Goal: Task Accomplishment & Management: Manage account settings

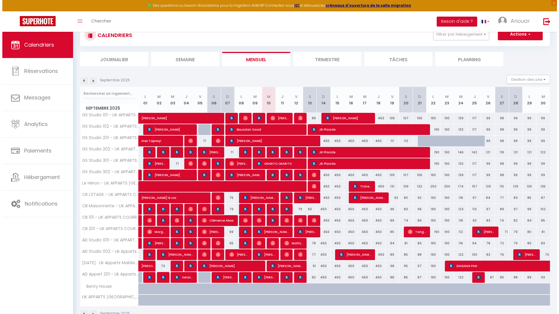
scroll to position [36, 0]
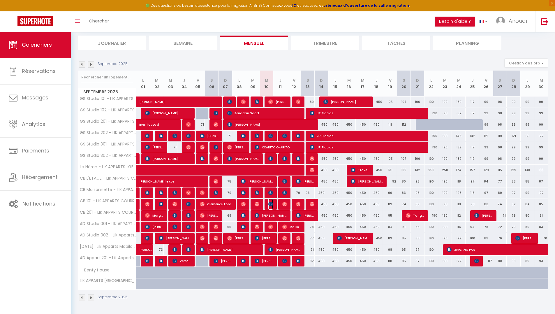
click at [271, 204] on img at bounding box center [270, 204] width 5 height 5
select select "OK"
select select "0"
select select "1"
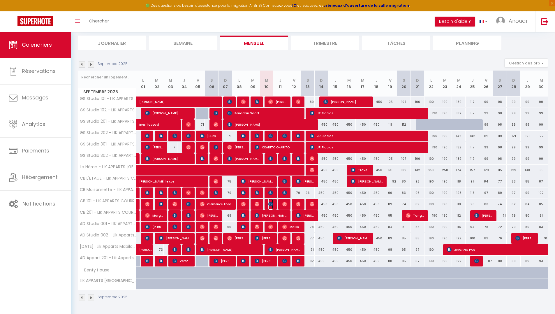
select select "1"
select select
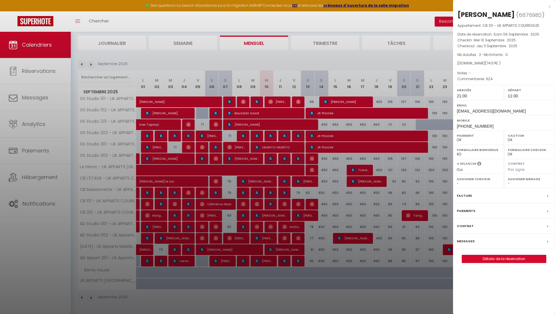
drag, startPoint x: 301, startPoint y: 241, endPoint x: 275, endPoint y: 234, distance: 27.7
click at [301, 241] on div at bounding box center [277, 157] width 555 height 314
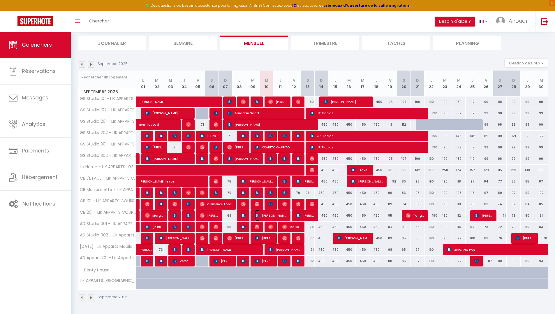
click at [270, 216] on span "Christelle Schieser" at bounding box center [271, 215] width 32 height 11
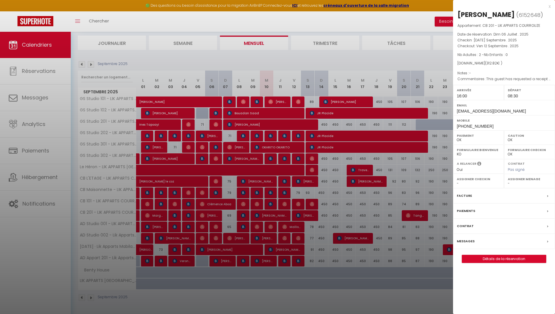
click at [550, 8] on div "x" at bounding box center [502, 6] width 98 height 7
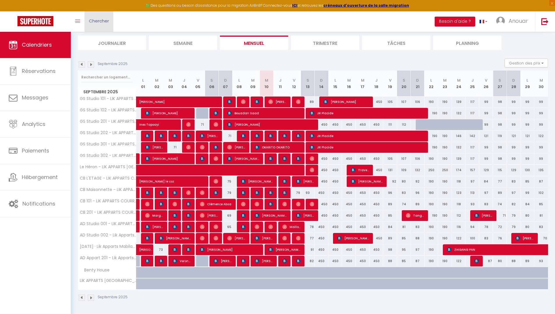
click at [104, 19] on span "Chercher" at bounding box center [99, 21] width 20 height 6
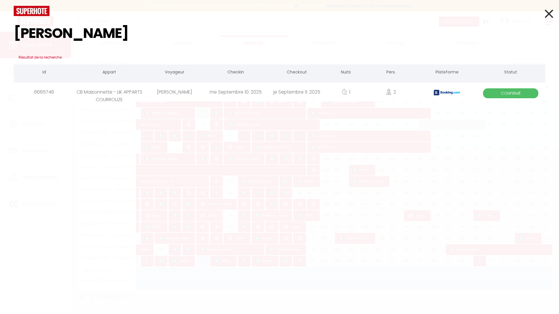
type input "chloé payen"
click at [191, 91] on div "Chloé Payen" at bounding box center [174, 91] width 61 height 19
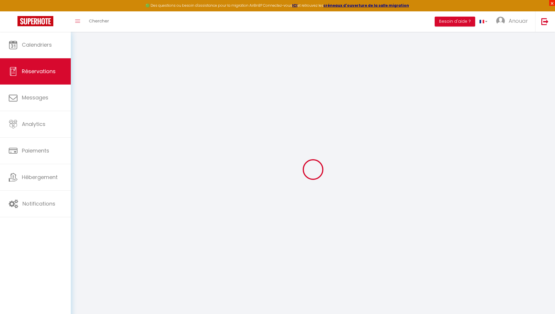
click at [552, 3] on span "×" at bounding box center [552, 3] width 6 height 6
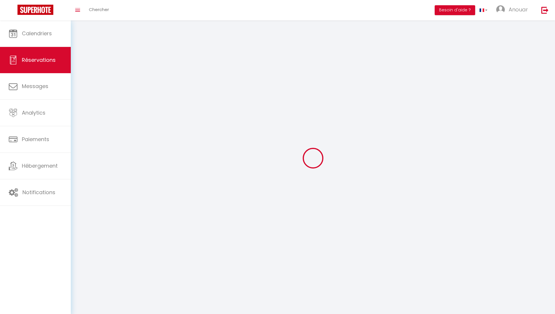
select select
checkbox input "false"
select select
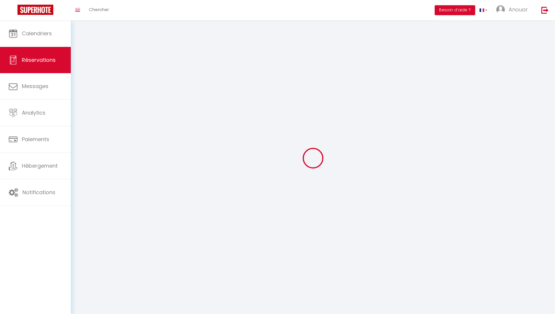
checkbox input "false"
type textarea "Bonjour Est-il possible de partir à 12h au lieu de 11h?"
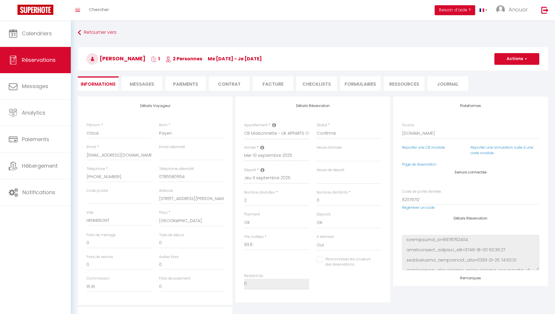
type input "0.97"
select select
checkbox input "false"
select select "19:30"
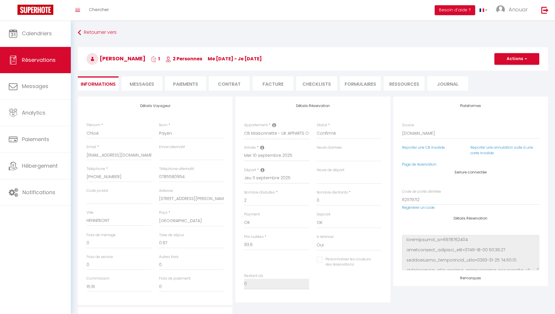
select select "11:00"
drag, startPoint x: 139, startPoint y: 58, endPoint x: 103, endPoint y: 58, distance: 36.1
click at [103, 58] on h3 "Chloé Payen 1 2 Personnes me 10 Sep - je 11 Sep" at bounding box center [313, 58] width 470 height 23
copy h3 "Chloé Payen"
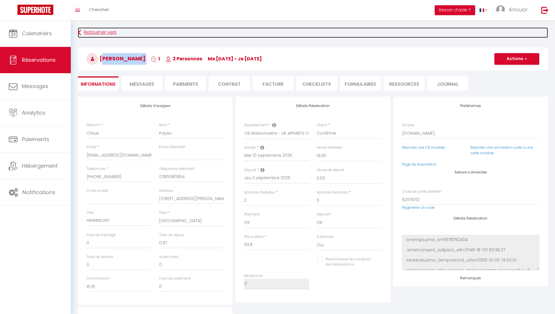
click at [90, 31] on link "Retourner vers" at bounding box center [313, 32] width 470 height 10
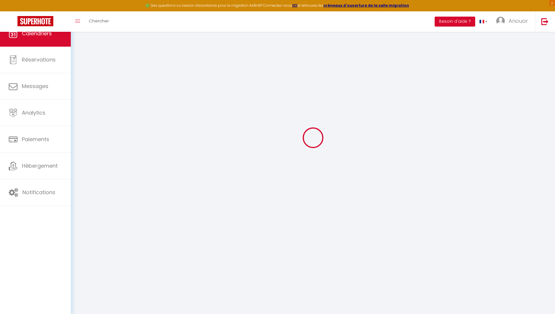
scroll to position [32, 0]
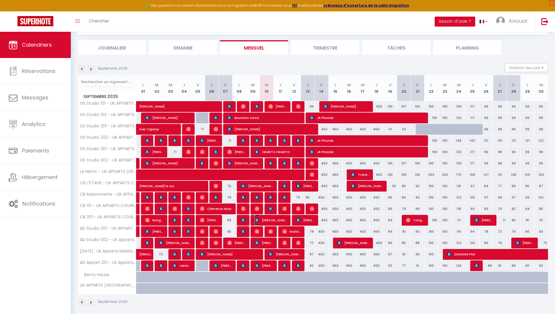
click at [274, 217] on span "Christelle Schieser" at bounding box center [271, 219] width 32 height 11
select select "OK"
select select "0"
select select "1"
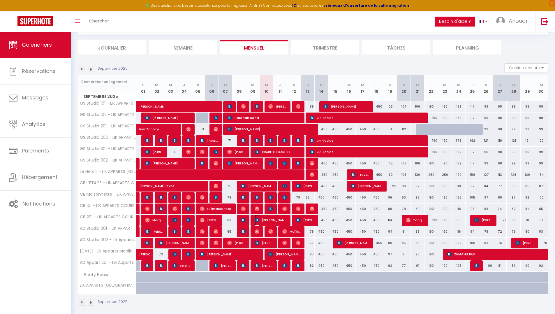
select select "1"
select select
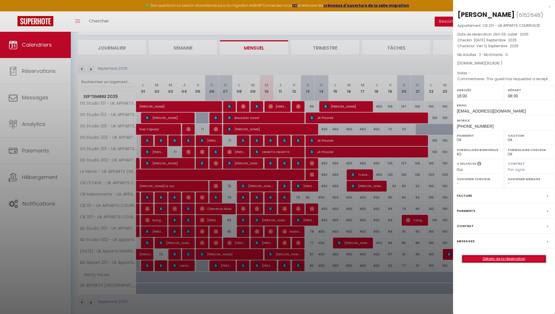
click at [494, 256] on link "Détails de la réservation" at bounding box center [504, 259] width 84 height 8
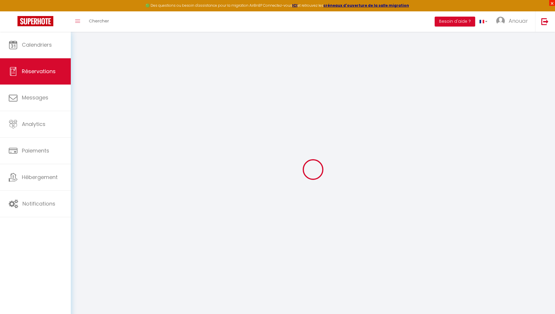
click at [553, 2] on span "×" at bounding box center [552, 3] width 6 height 6
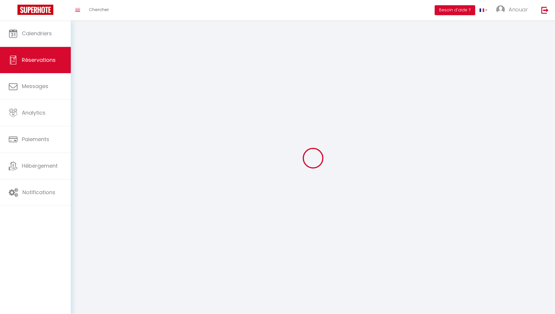
type input "Christelle"
type input "Schieser"
type input "cschie.447792@guest.booking.com"
type input "csschizou@gmail.com"
type input "+33687272889"
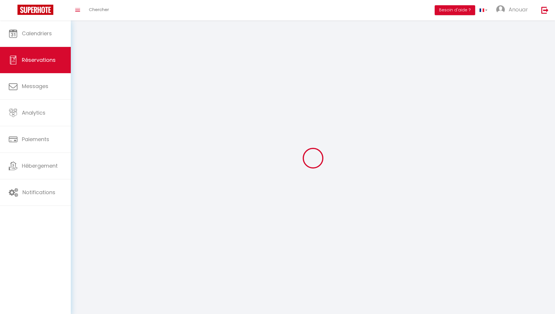
type input "0687272889"
type input "18230"
type input "13 Avenue De La République"
type input "Saint Doulchard"
select select "FR"
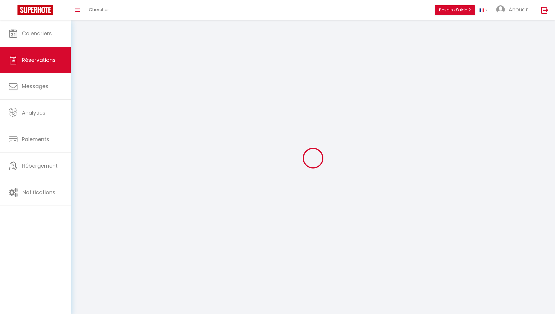
type input "52.63"
select select "5840"
select select "1"
select select
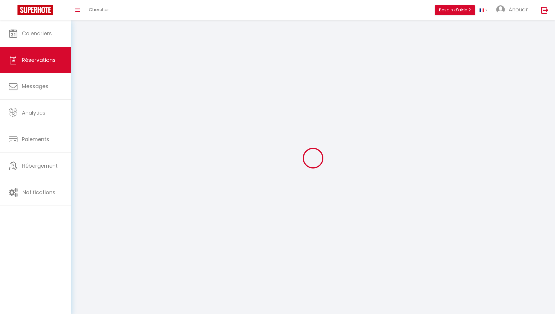
type input "2"
select select "12"
select select "15"
type input "309.6"
checkbox input "false"
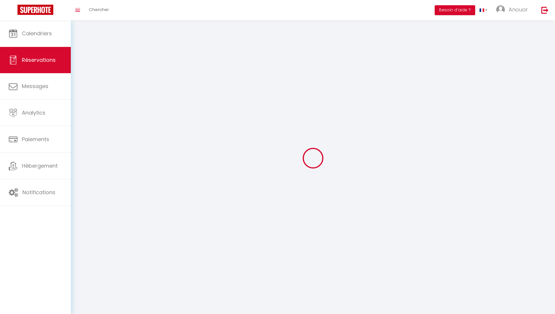
type input "0"
select select "2"
type input "0"
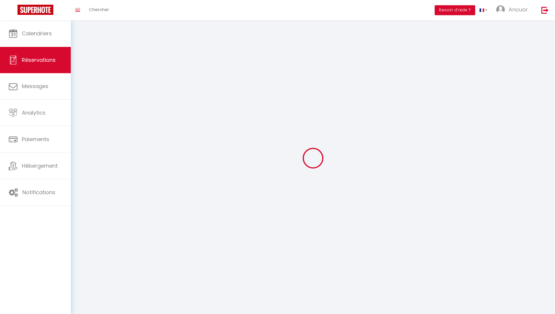
select select
checkbox input "false"
select select
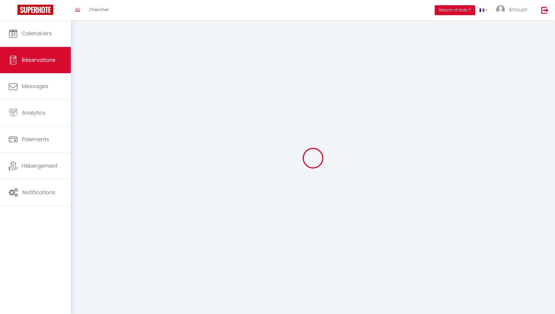
checkbox input "false"
select select
checkbox input "false"
type textarea "This guest has requested a receipt for their stay."
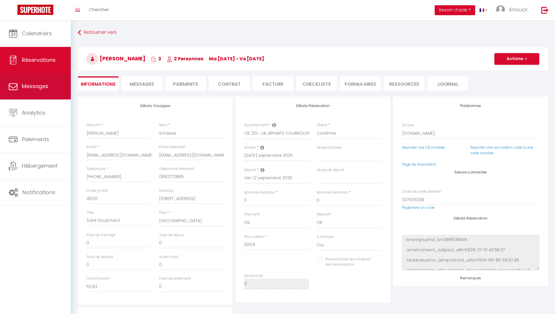
type input "3.22"
select select
checkbox input "false"
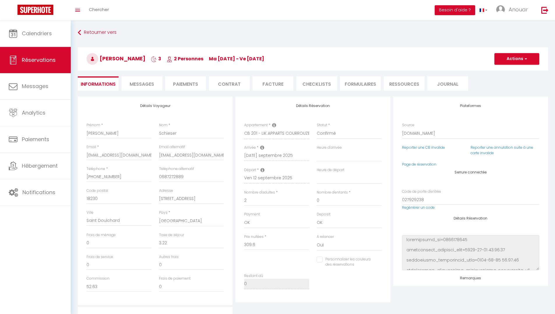
select select "16:00"
select select "08:30"
drag, startPoint x: 126, startPoint y: 176, endPoint x: 87, endPoint y: 182, distance: 39.6
click at [87, 182] on div "Téléphone * +33687272889" at bounding box center [119, 177] width 73 height 22
click at [147, 86] on span "Messages" at bounding box center [142, 84] width 24 height 7
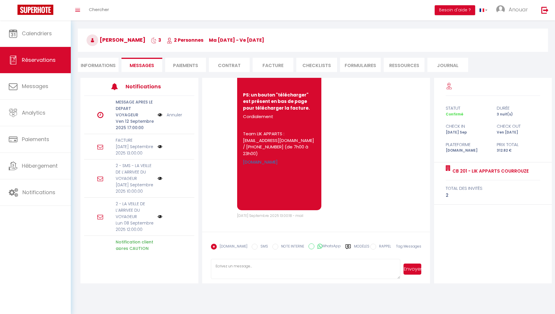
scroll to position [20, 0]
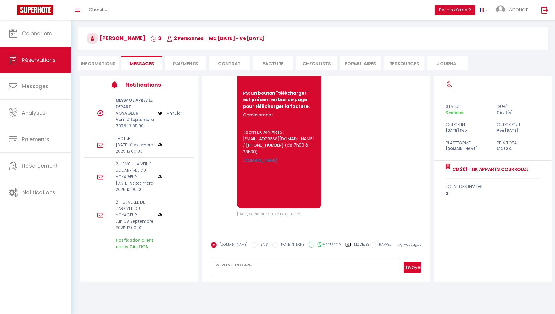
click at [257, 265] on textarea at bounding box center [306, 267] width 190 height 20
paste textarea "Bonjour [Nom du client], Merci de nous avoir signalé le problème. Nous sommes s…"
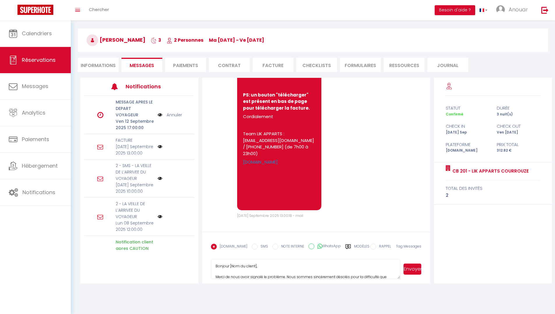
scroll to position [17, 0]
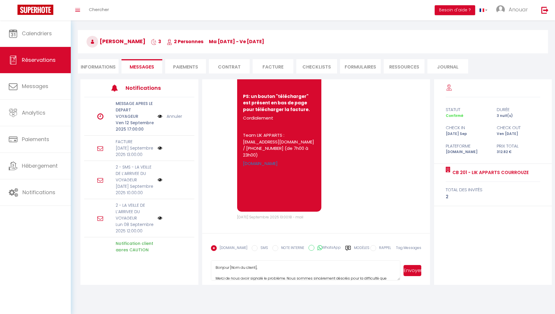
click at [255, 267] on textarea "Bonjour [Nom du client], Merci de nous avoir signalé le problème. Nous sommes s…" at bounding box center [306, 270] width 190 height 20
type textarea "Bonjour Christelle, Merci de nous avoir signalé le problème. Nous sommes sincèr…"
click at [115, 68] on li "Informations" at bounding box center [98, 66] width 41 height 14
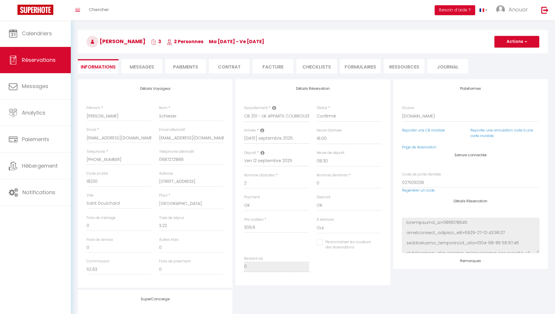
click at [139, 66] on span "Messages" at bounding box center [142, 66] width 24 height 7
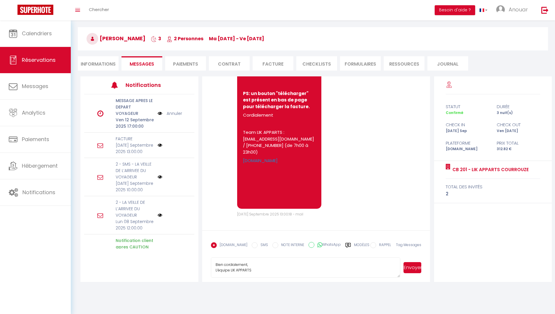
scroll to position [20, 0]
click at [413, 269] on button "Envoyer" at bounding box center [412, 267] width 18 height 11
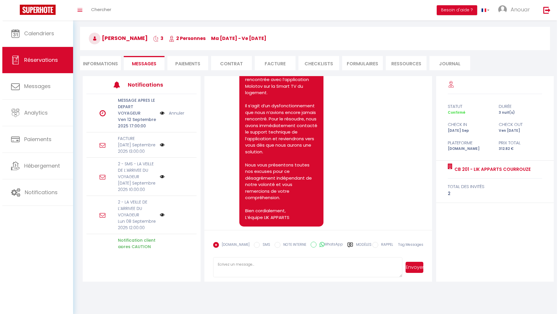
scroll to position [2692, 0]
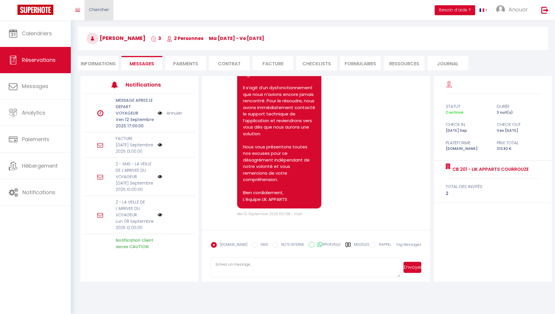
click at [100, 13] on link "Chercher" at bounding box center [98, 10] width 29 height 20
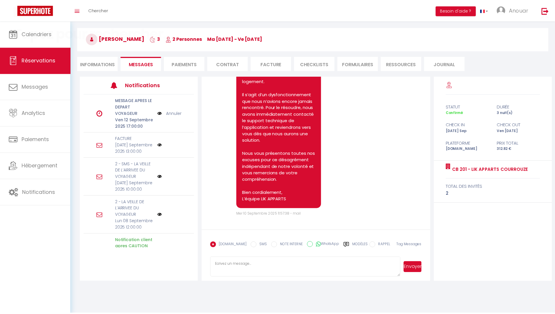
scroll to position [2659, 0]
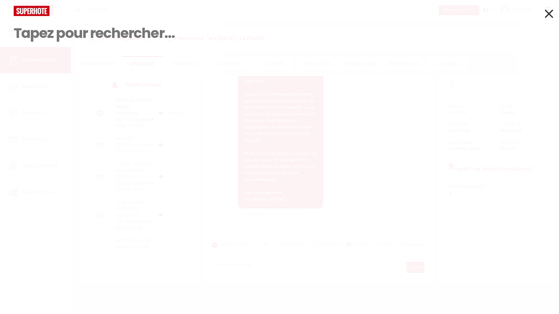
paste input "[PERSON_NAME]"
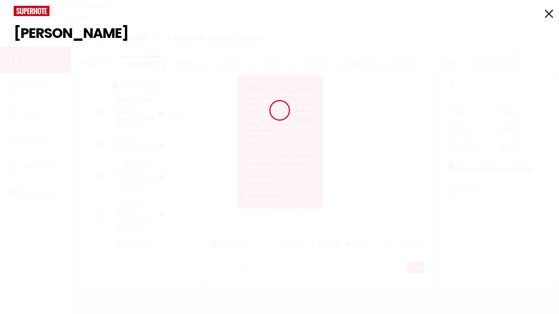
type input "[PERSON_NAME]"
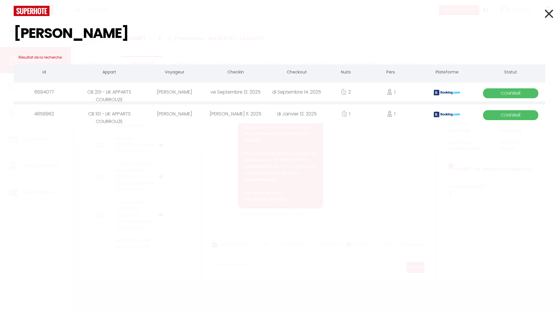
click at [163, 95] on div "[PERSON_NAME]" at bounding box center [174, 91] width 61 height 19
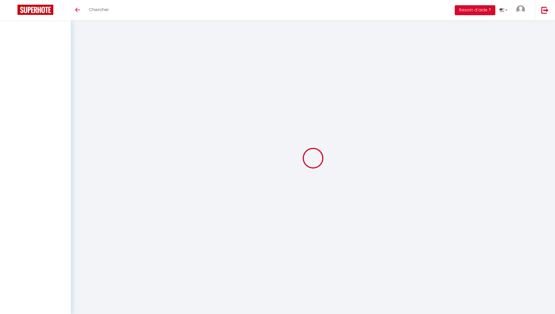
select select
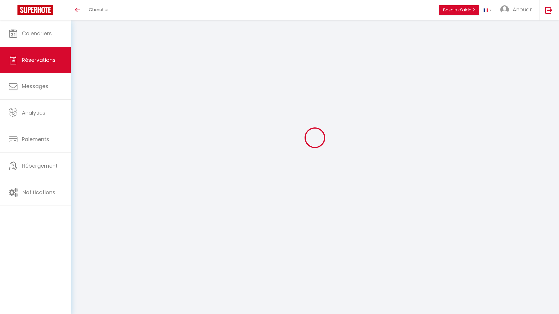
select select
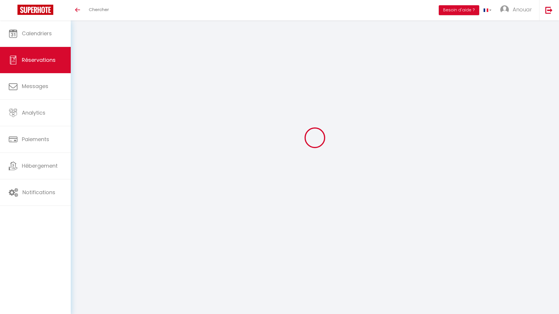
select select
checkbox input "false"
select select
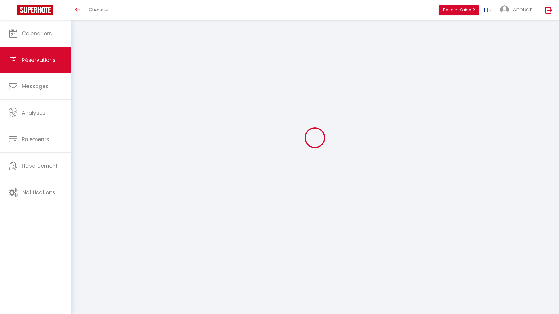
select select
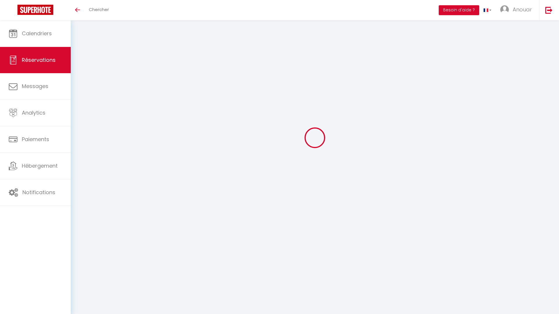
checkbox input "false"
type input "[PERSON_NAME]"
type input "[EMAIL_ADDRESS][DOMAIN_NAME]"
type input "[PHONE_NUMBER]"
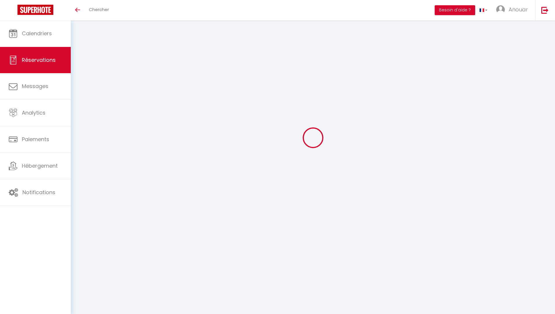
type input "14340"
type input "1569"
type input "Cambremer"
select select "FR"
type input "23.1"
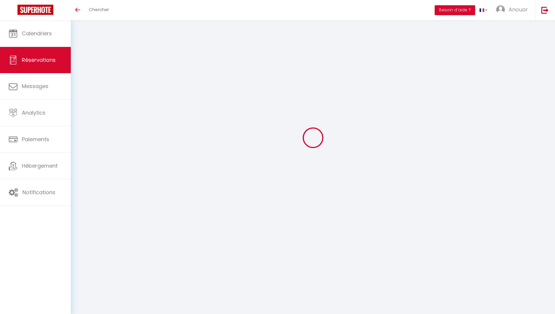
select select "5840"
select select "1"
select select
type input "1"
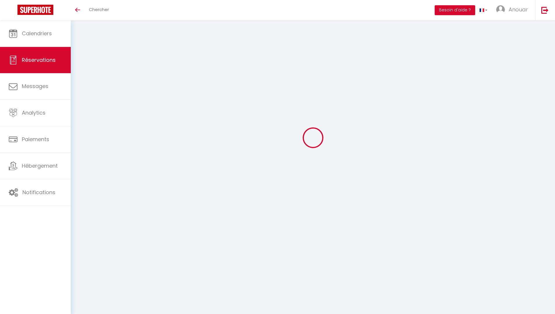
select select "12"
select select
type input "135.9"
checkbox input "false"
type input "0"
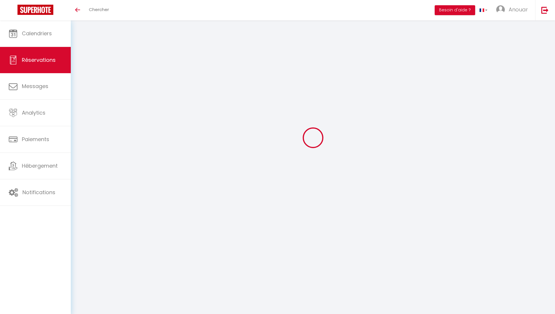
select select "2"
type input "0"
select select
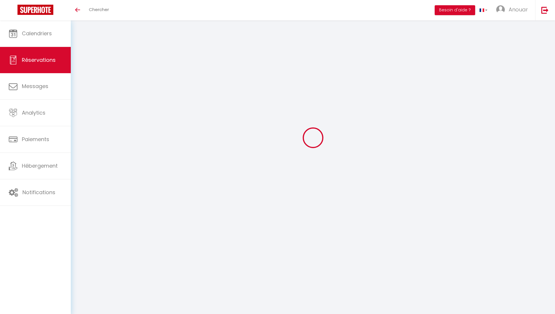
select select
select select "14"
checkbox input "false"
select select
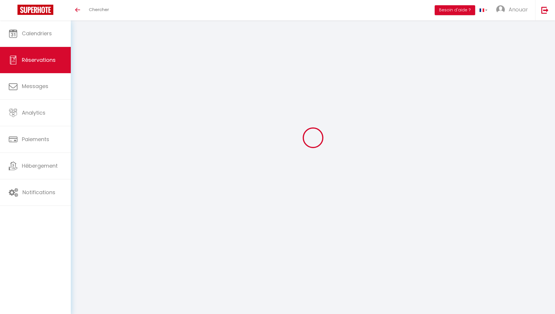
checkbox input "false"
select select
checkbox input "false"
select select
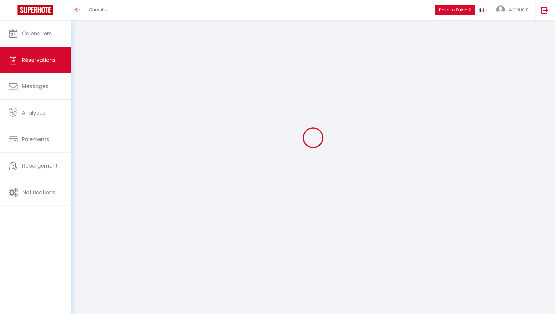
select select
checkbox input "false"
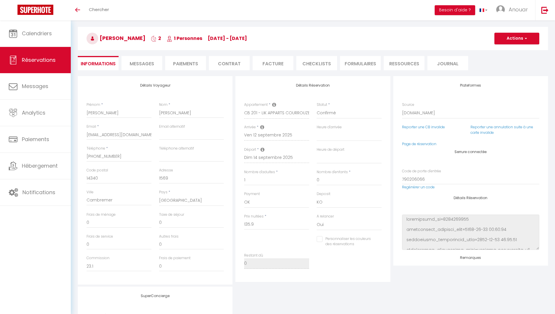
type input "1.41"
select select
checkbox input "false"
select select
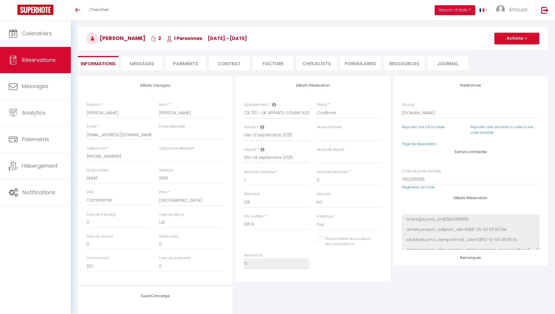
select select
click at [417, 144] on link "Page de réservation" at bounding box center [419, 143] width 34 height 5
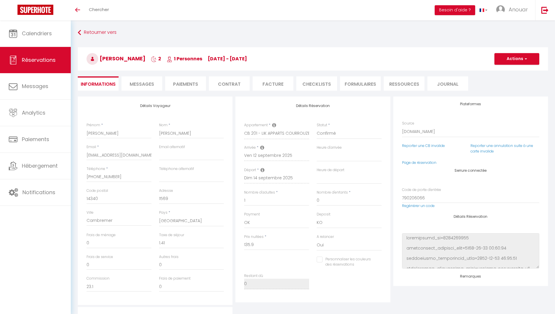
click at [143, 82] on span "Messages" at bounding box center [142, 84] width 24 height 7
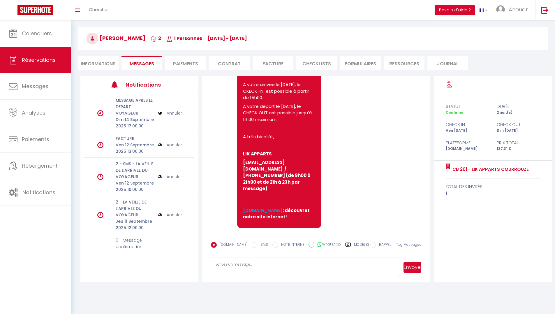
scroll to position [475, 0]
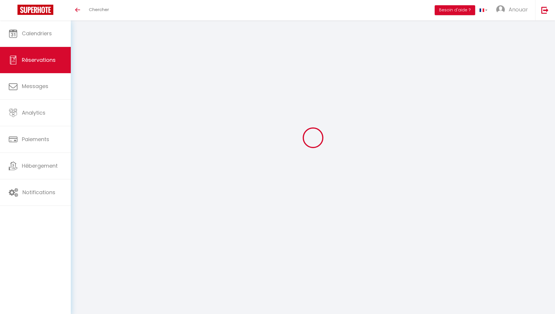
select select
checkbox input "false"
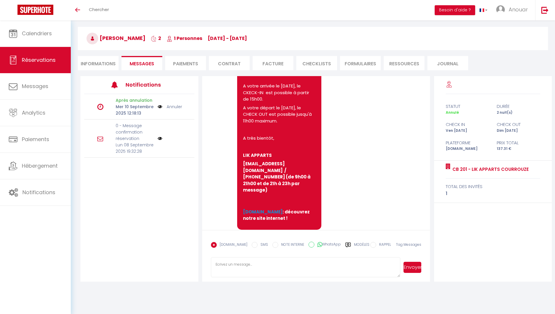
scroll to position [475, 0]
